Goal: Check status: Check status

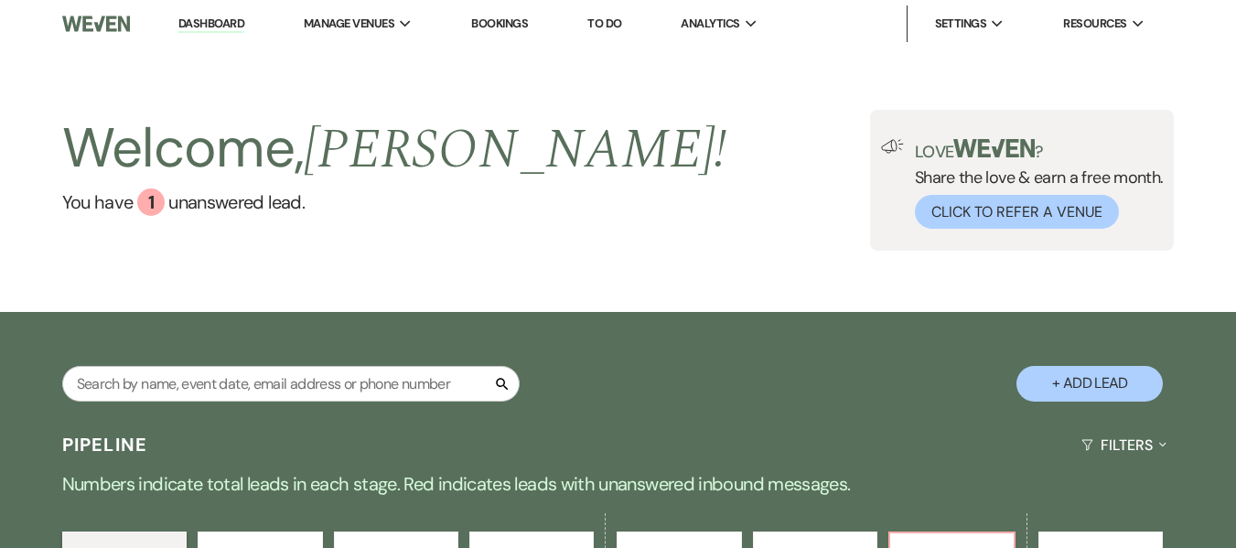
click at [513, 28] on link "Bookings" at bounding box center [499, 24] width 57 height 16
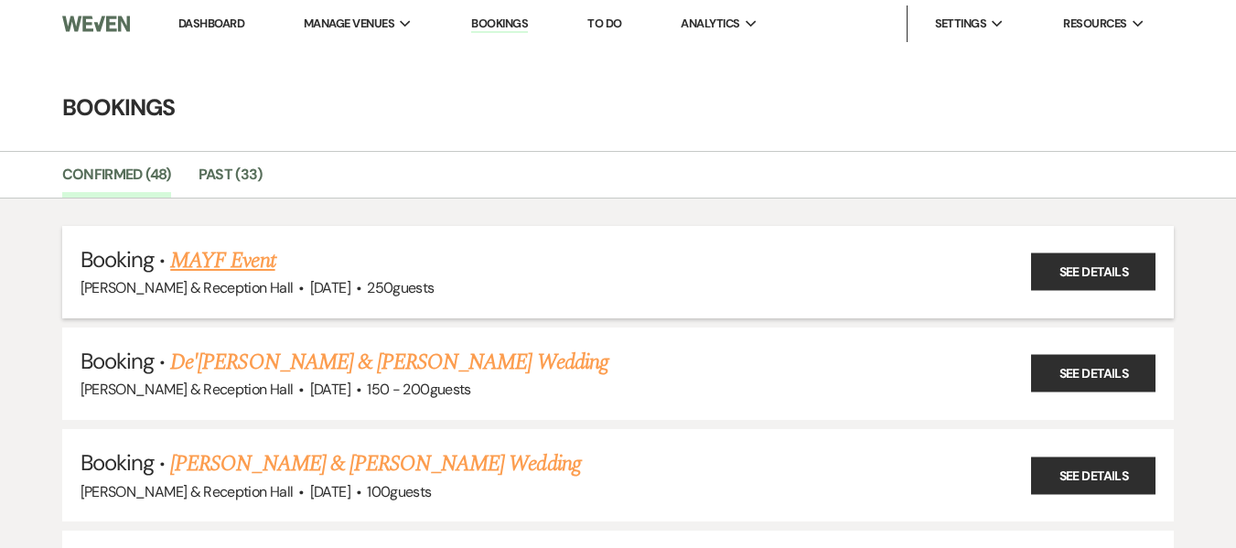
click at [246, 258] on link "MAYF Event" at bounding box center [222, 260] width 104 height 33
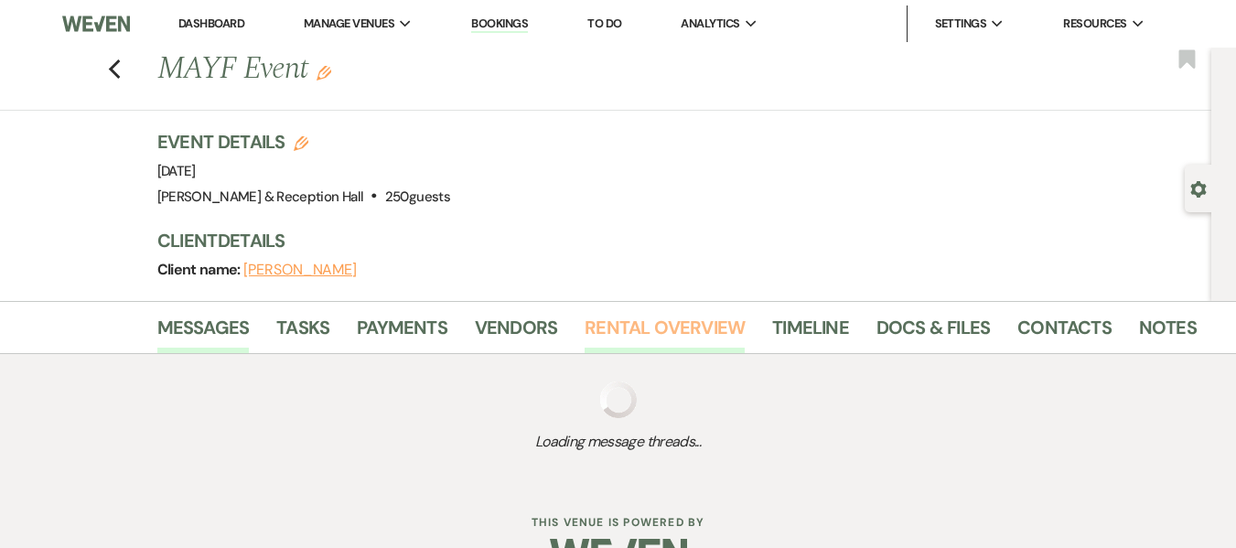
click at [693, 326] on link "Rental Overview" at bounding box center [665, 333] width 160 height 40
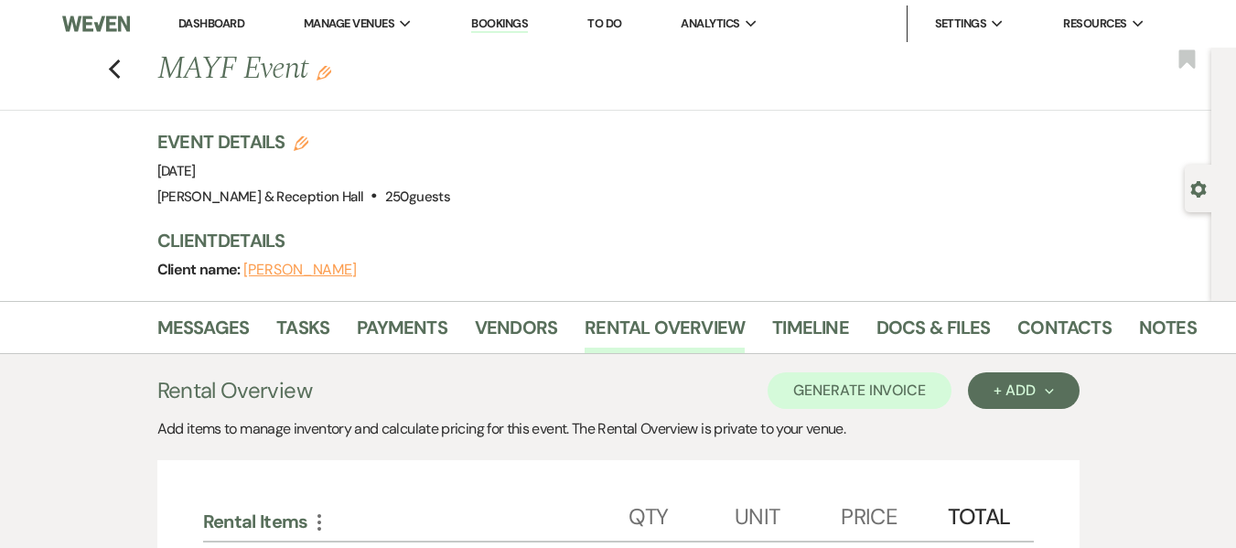
click at [1003, 211] on div "Event Details Edit Event Date: [DATE] Venue: [PERSON_NAME][GEOGRAPHIC_DATA] . 2…" at bounding box center [678, 215] width 1043 height 172
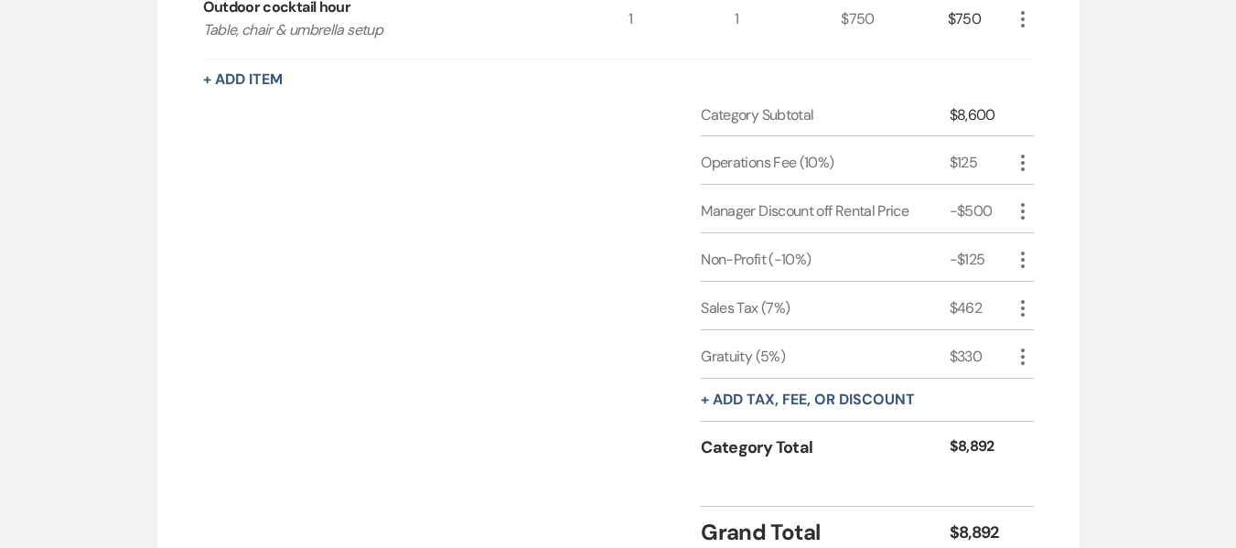
scroll to position [732, 0]
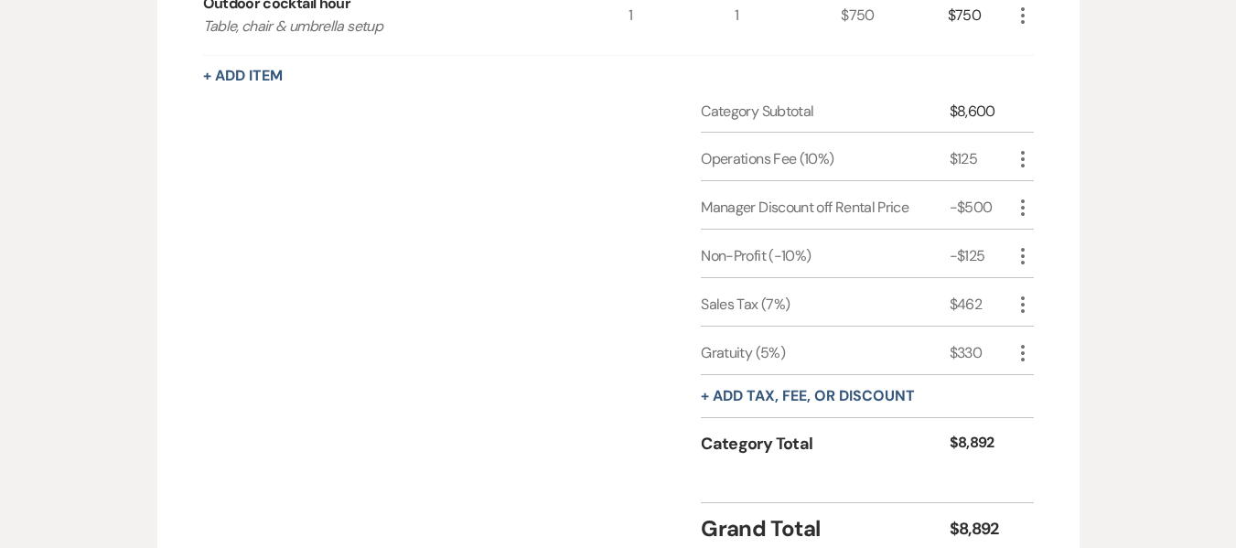
click at [529, 323] on div "Category Subtotal $8,600 Operations Fee (10%) $125 More Manager Discount off Re…" at bounding box center [618, 295] width 831 height 388
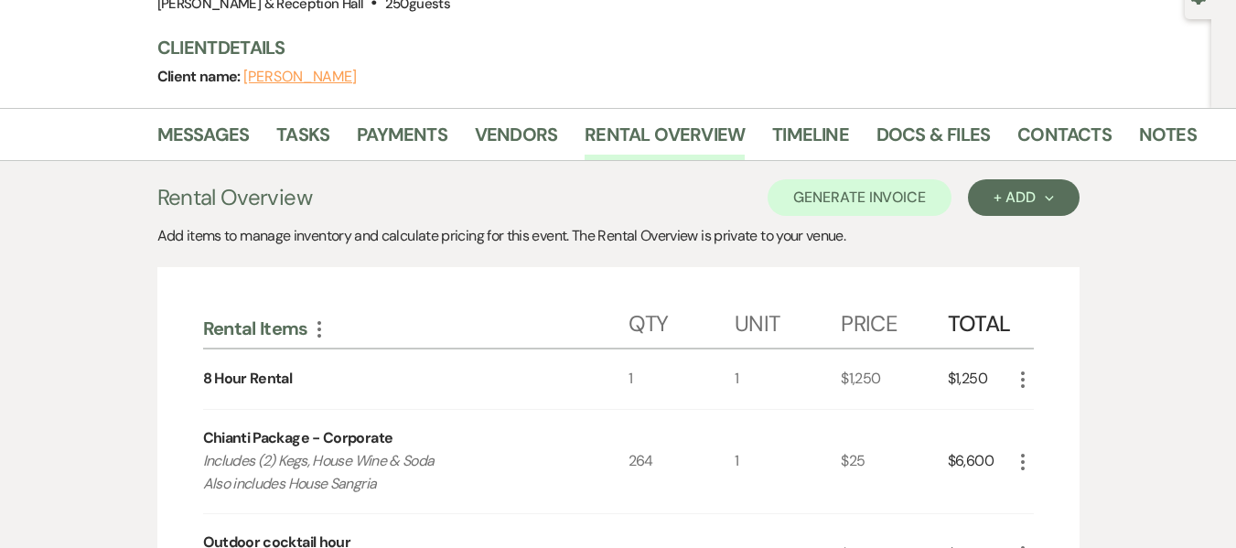
scroll to position [0, 0]
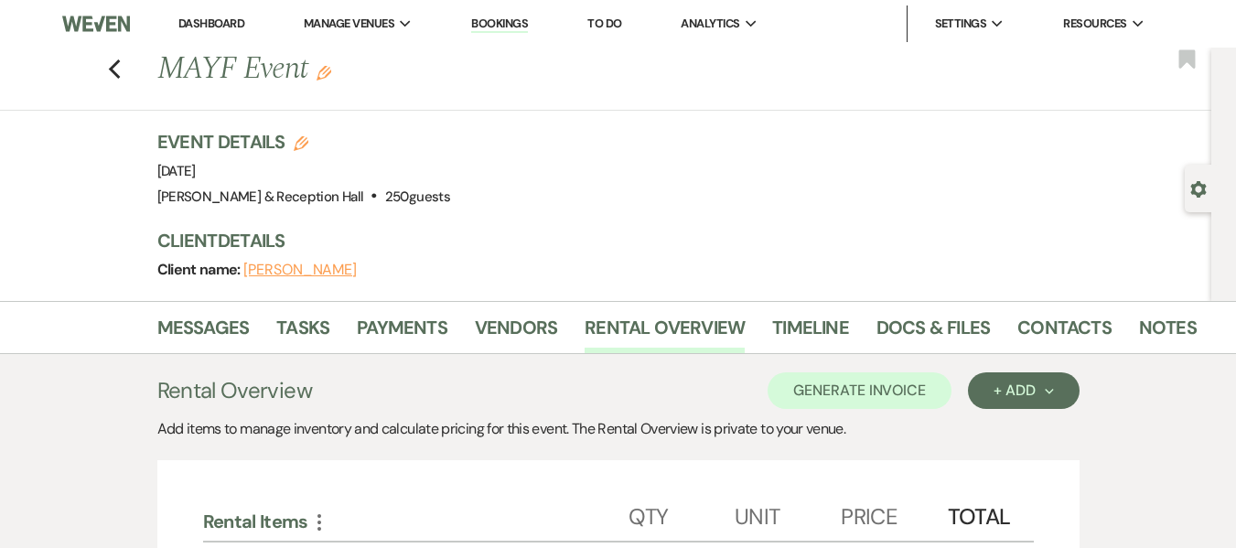
click at [537, 27] on li "Bookings" at bounding box center [499, 23] width 75 height 37
click at [513, 25] on link "Bookings" at bounding box center [499, 24] width 57 height 17
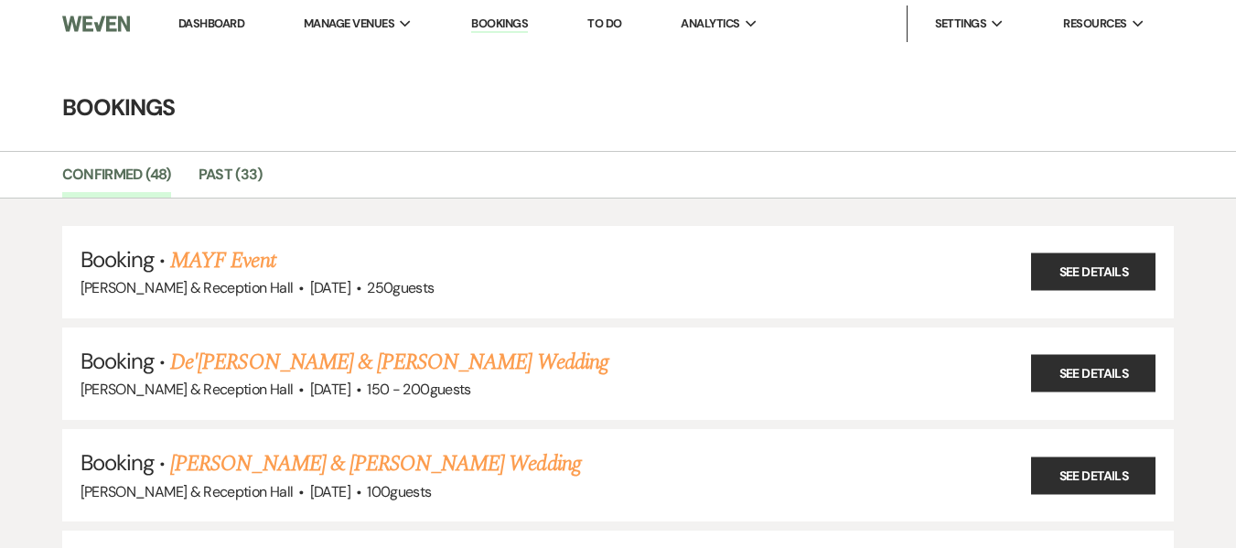
click at [232, 166] on link "Past (33)" at bounding box center [231, 180] width 64 height 35
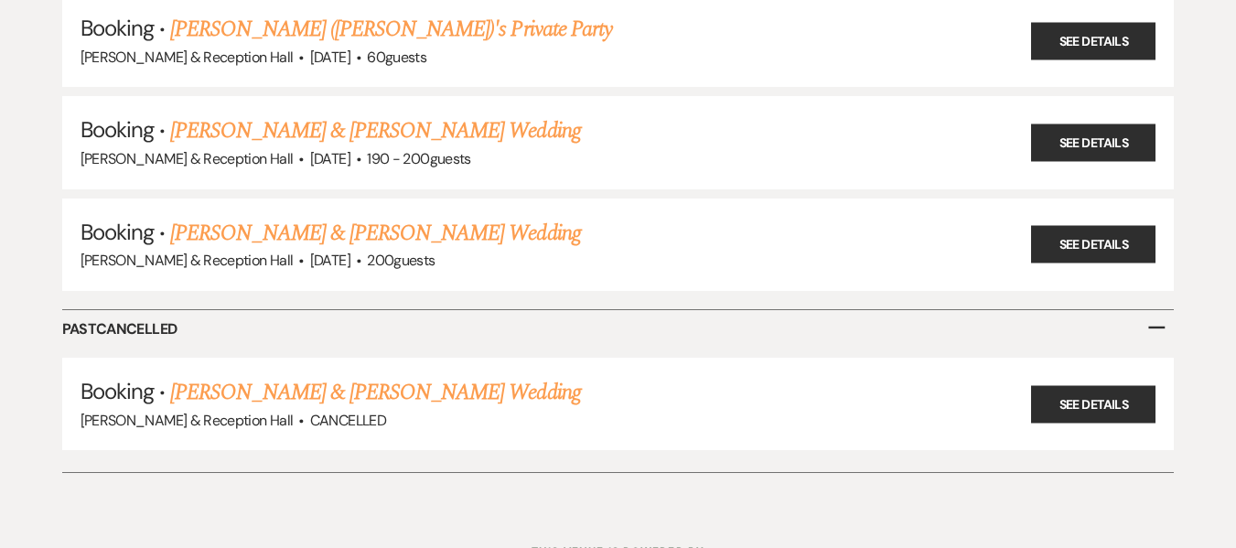
scroll to position [3362, 0]
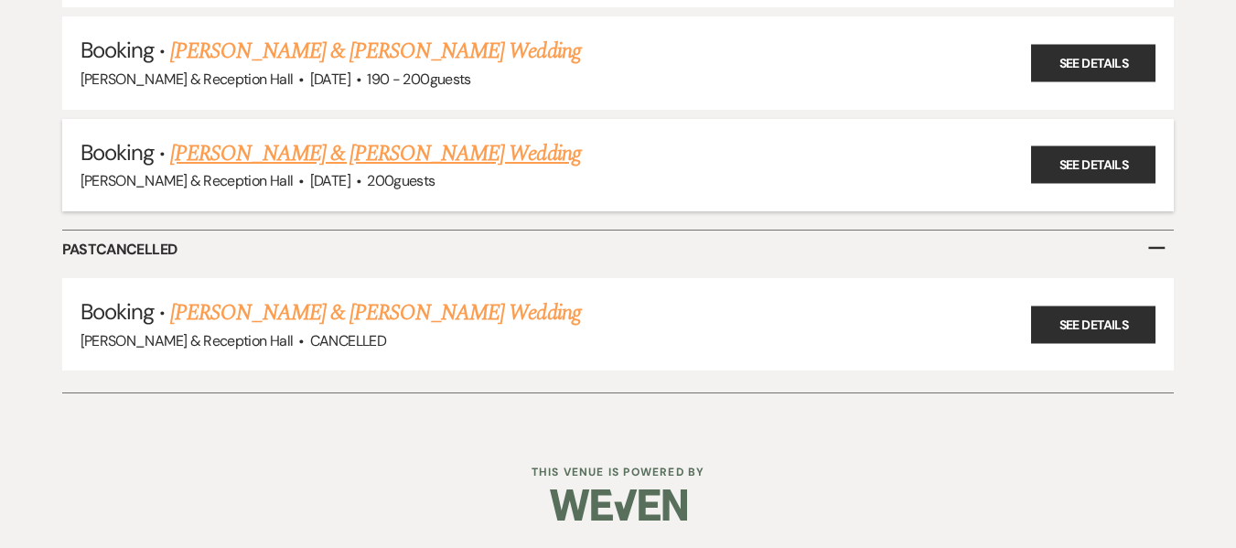
click at [410, 145] on link "[PERSON_NAME] & [PERSON_NAME] Wedding" at bounding box center [375, 153] width 410 height 33
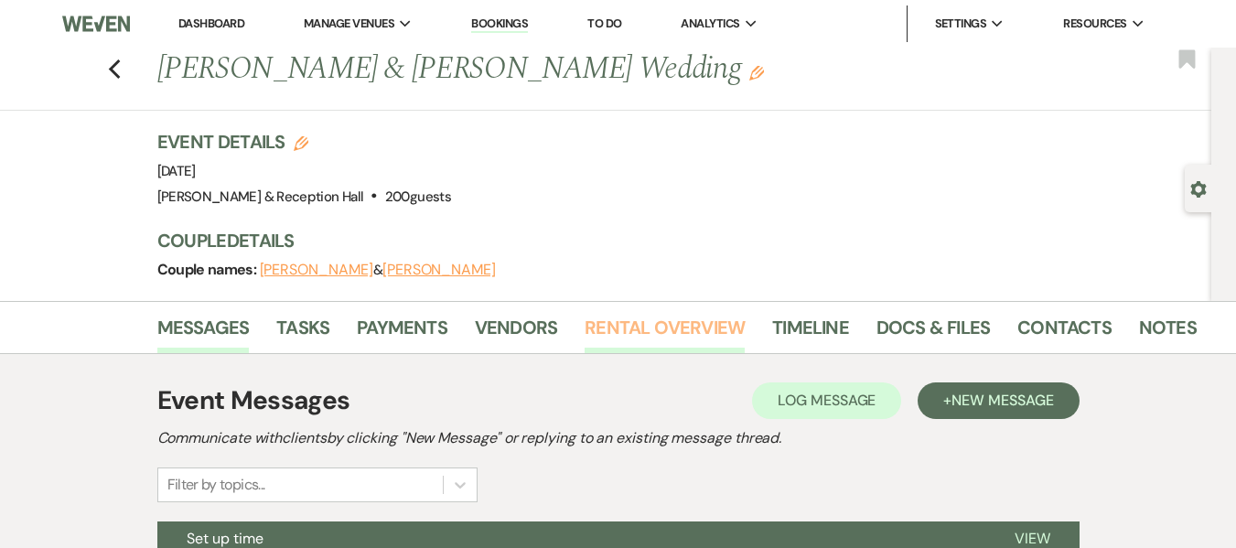
click at [629, 332] on link "Rental Overview" at bounding box center [665, 333] width 160 height 40
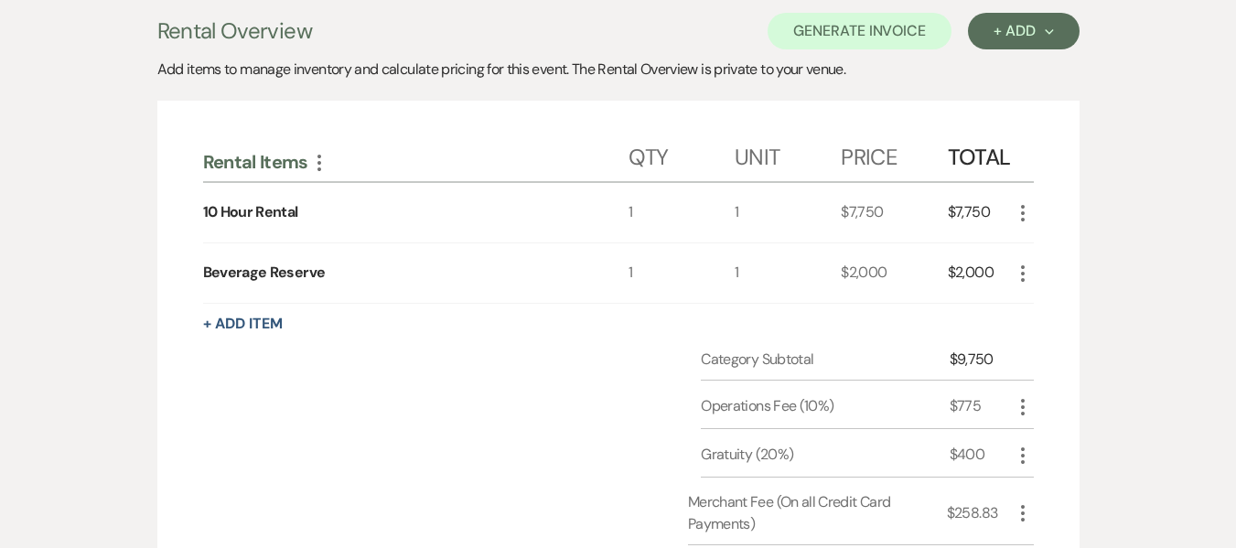
scroll to position [549, 0]
